Goal: Find specific page/section: Find specific page/section

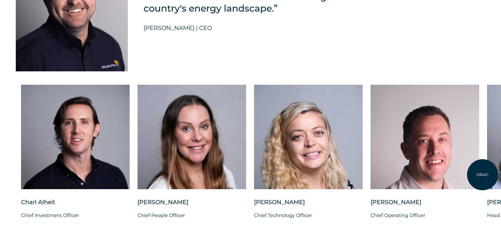
scroll to position [1288, 0]
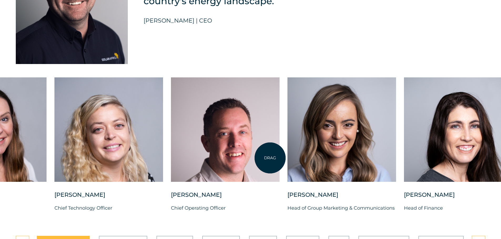
drag, startPoint x: 469, startPoint y: 163, endPoint x: 248, endPoint y: 158, distance: 221.6
click at [248, 158] on div at bounding box center [225, 130] width 109 height 105
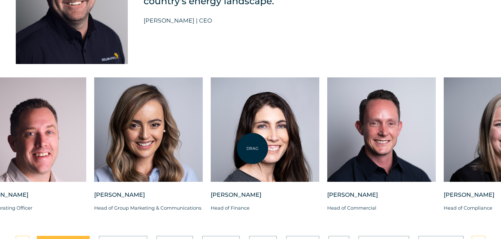
drag, startPoint x: 414, startPoint y: 141, endPoint x: 252, endPoint y: 149, distance: 161.8
click at [252, 149] on div at bounding box center [265, 130] width 109 height 105
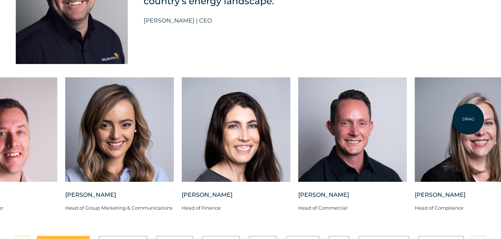
drag, startPoint x: 424, startPoint y: 114, endPoint x: 504, endPoint y: 114, distance: 80.4
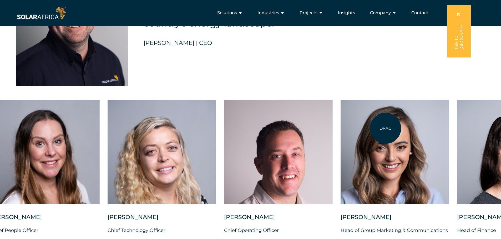
scroll to position [1262, 0]
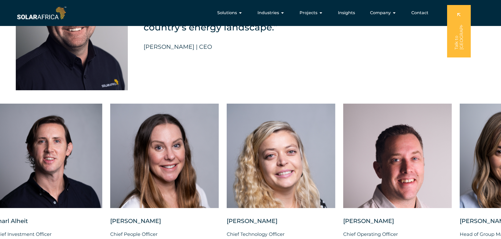
drag, startPoint x: 183, startPoint y: 128, endPoint x: 504, endPoint y: 98, distance: 322.9
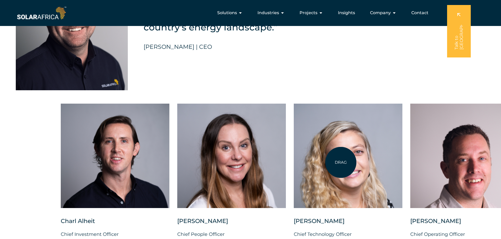
drag, startPoint x: 142, startPoint y: 160, endPoint x: 377, endPoint y: 160, distance: 235.2
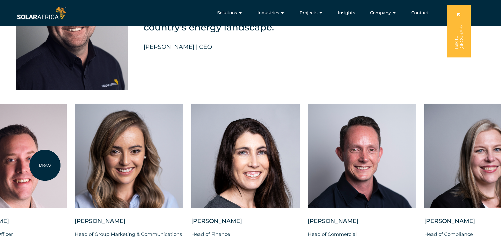
drag, startPoint x: 457, startPoint y: 133, endPoint x: 45, endPoint y: 166, distance: 413.4
click at [45, 166] on div at bounding box center [12, 156] width 109 height 105
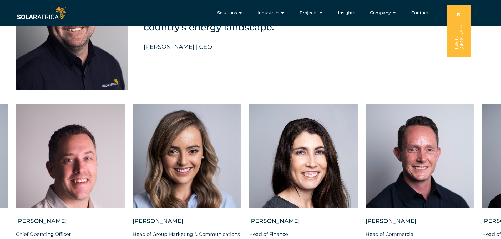
drag, startPoint x: 395, startPoint y: 121, endPoint x: 504, endPoint y: 90, distance: 113.8
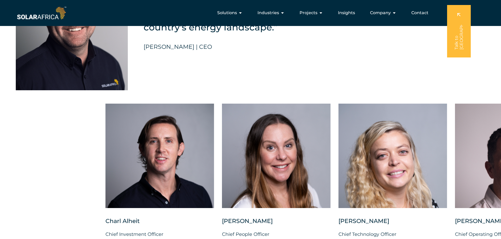
drag, startPoint x: 71, startPoint y: 152, endPoint x: 504, endPoint y: 111, distance: 435.6
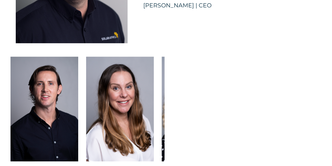
scroll to position [1374, 0]
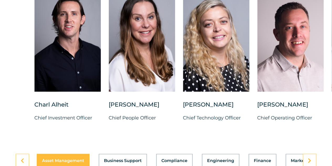
drag, startPoint x: 269, startPoint y: 98, endPoint x: 336, endPoint y: 99, distance: 67.3
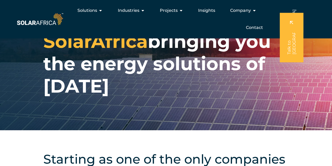
scroll to position [0, 0]
